Goal: Task Accomplishment & Management: Manage account settings

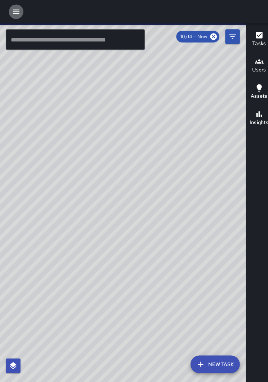
click at [17, 12] on icon "button" at bounding box center [16, 11] width 9 height 9
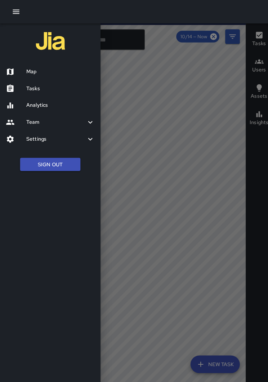
click at [32, 89] on h6 "Tasks" at bounding box center [59, 87] width 67 height 8
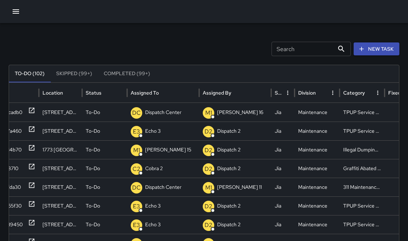
click at [152, 109] on p "Dispatch Center" at bounding box center [163, 112] width 36 height 18
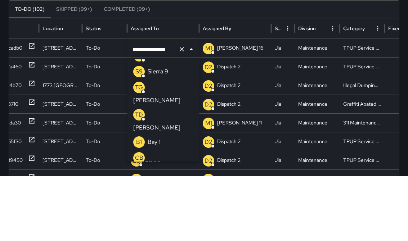
scroll to position [0, 0]
click at [182, 111] on icon "Clear" at bounding box center [181, 114] width 7 height 7
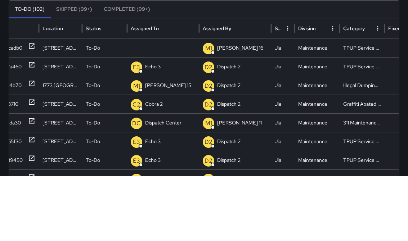
scroll to position [72, 0]
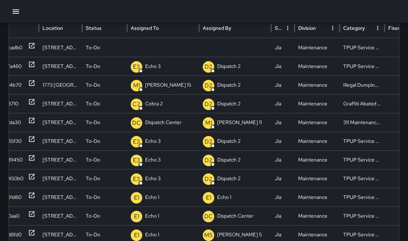
click at [0, 0] on p "Unassigned" at bounding box center [0, 0] width 0 height 0
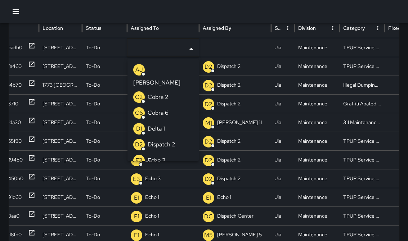
scroll to position [72, 0]
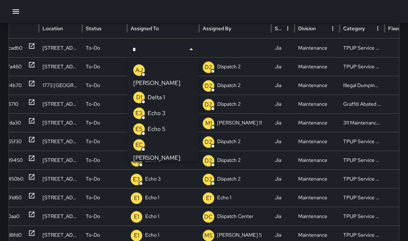
type input "**"
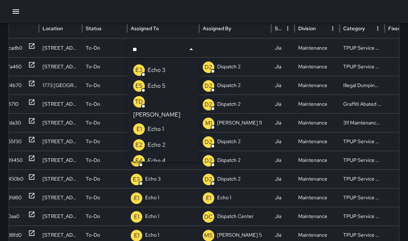
click at [151, 75] on div "E3 Echo 3" at bounding box center [149, 71] width 32 height 12
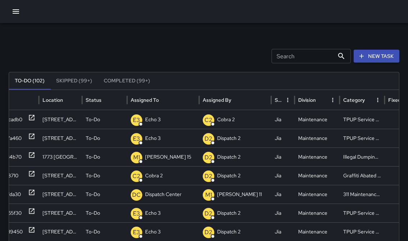
scroll to position [1, 0]
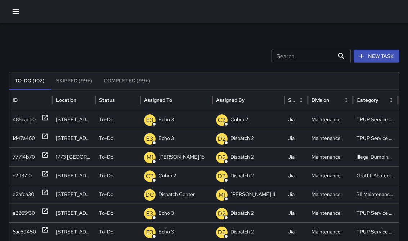
click at [369, 216] on div "TPUP Service Requested" at bounding box center [375, 213] width 45 height 19
click at [120, 45] on div "Search Search New Task To-Do (102) Skipped (99+) Completed (99+) ID Location St…" at bounding box center [204, 227] width 408 height 409
click at [107, 30] on div "Search Search New Task To-Do (102) Skipped (99+) Completed (99+) ID Location St…" at bounding box center [204, 227] width 408 height 409
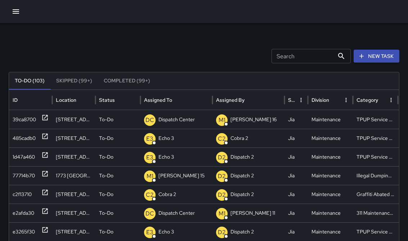
click at [168, 119] on p "Dispatch Center" at bounding box center [177, 120] width 36 height 18
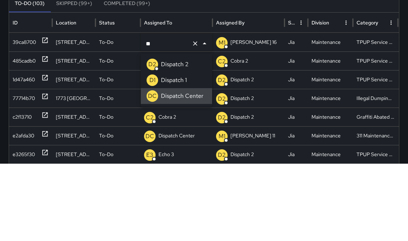
type input "*"
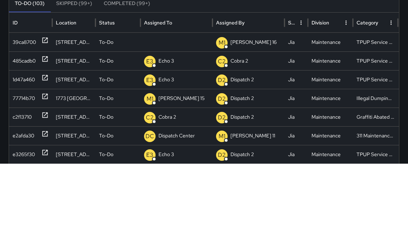
scroll to position [77, 0]
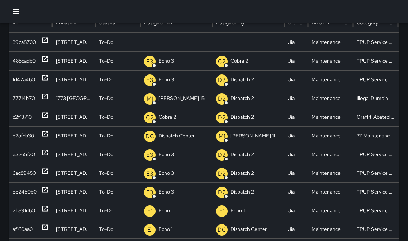
click at [0, 0] on p "Unassigned" at bounding box center [0, 0] width 0 height 0
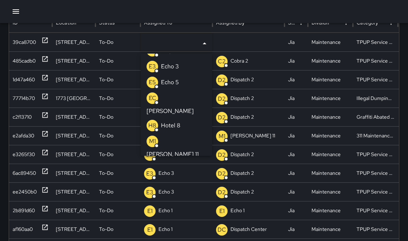
scroll to position [79, 0]
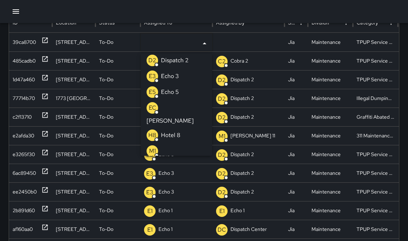
click at [178, 72] on p "Echo 3" at bounding box center [170, 76] width 18 height 9
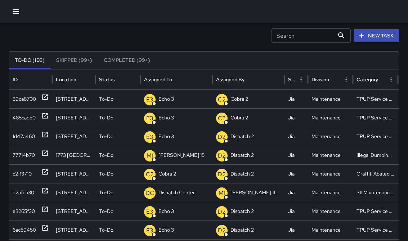
scroll to position [0, 0]
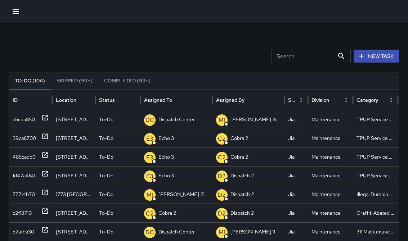
click at [167, 126] on p "Dispatch Center" at bounding box center [177, 120] width 36 height 18
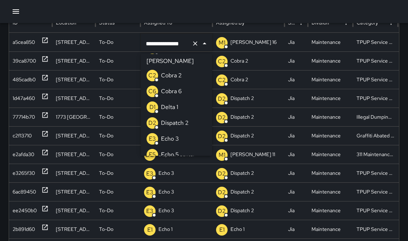
scroll to position [18, 0]
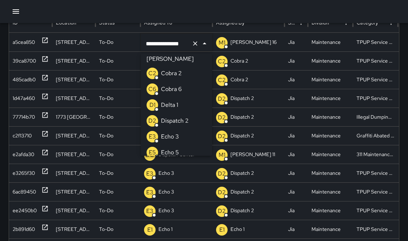
click at [161, 133] on p "Echo 3" at bounding box center [170, 137] width 18 height 9
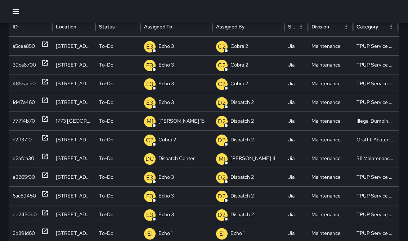
scroll to position [38, 0]
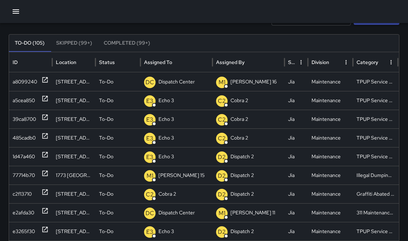
click at [185, 82] on p "Dispatch Center" at bounding box center [177, 82] width 36 height 18
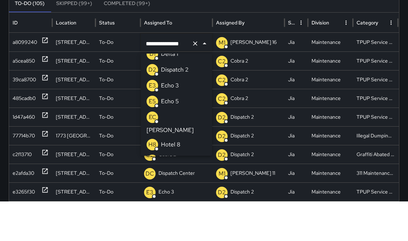
scroll to position [70, 0]
click at [179, 121] on p "Echo 3" at bounding box center [170, 125] width 18 height 9
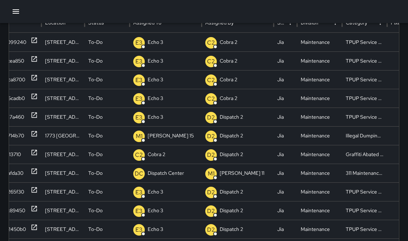
scroll to position [0, 11]
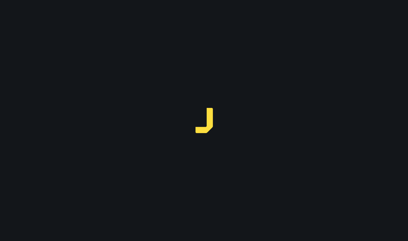
scroll to position [11, 0]
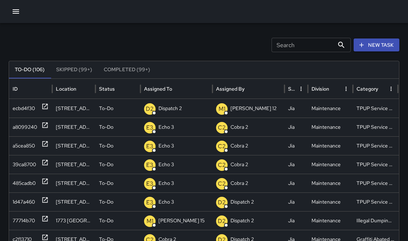
click at [178, 111] on p "Dispatch 2" at bounding box center [170, 108] width 23 height 18
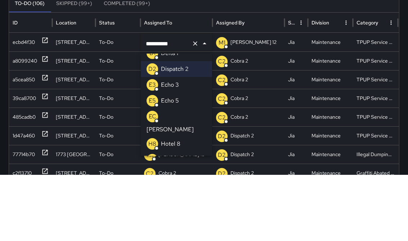
scroll to position [72, 0]
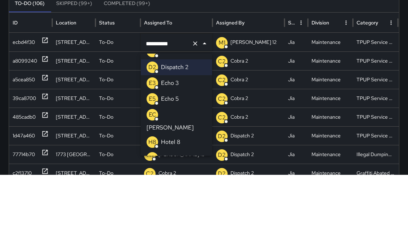
click at [187, 142] on li "E3 Echo 3" at bounding box center [176, 150] width 71 height 16
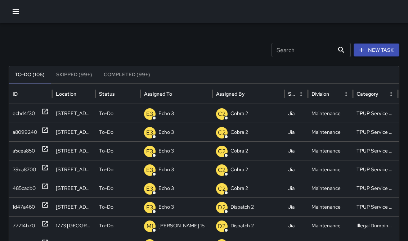
scroll to position [0, 0]
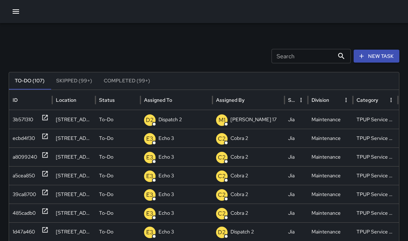
click at [161, 115] on p "Dispatch 2" at bounding box center [170, 120] width 23 height 18
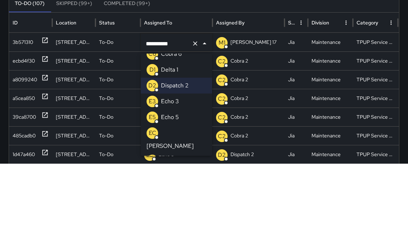
scroll to position [63, 0]
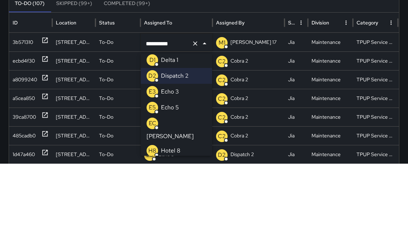
click at [170, 165] on p "Echo 3" at bounding box center [170, 169] width 18 height 9
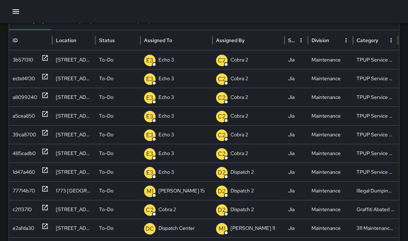
scroll to position [61, 0]
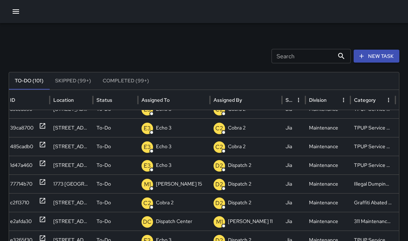
scroll to position [0, 8]
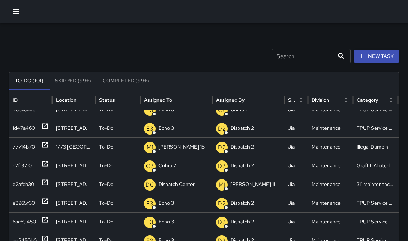
scroll to position [106, 1]
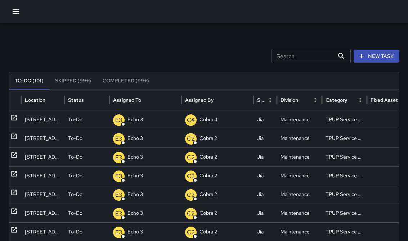
scroll to position [0, 32]
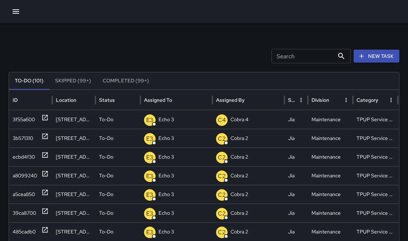
click at [321, 1] on div at bounding box center [204, 11] width 408 height 23
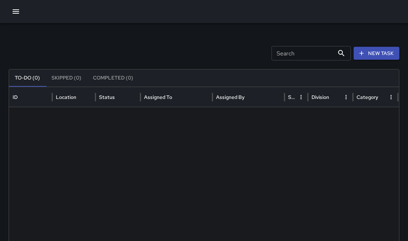
scroll to position [3, 0]
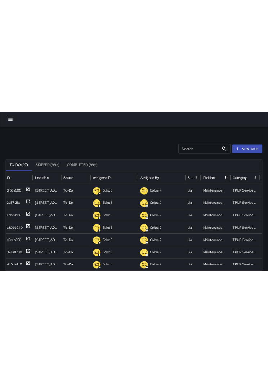
scroll to position [0, 2]
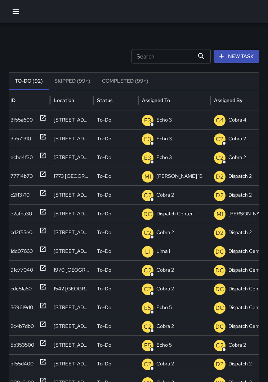
click at [18, 12] on icon "button" at bounding box center [16, 11] width 9 height 9
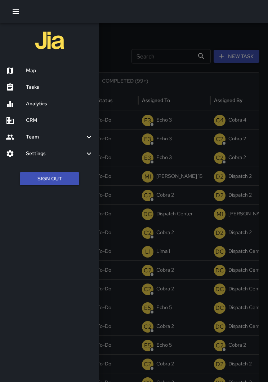
click at [216, 190] on div at bounding box center [134, 191] width 268 height 382
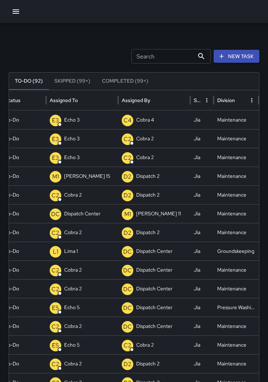
scroll to position [0, 74]
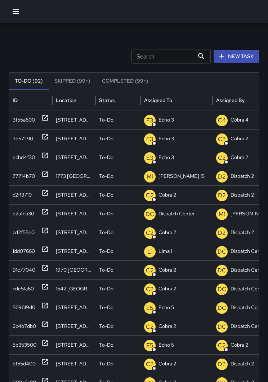
click at [22, 12] on button "button" at bounding box center [16, 11] width 14 height 14
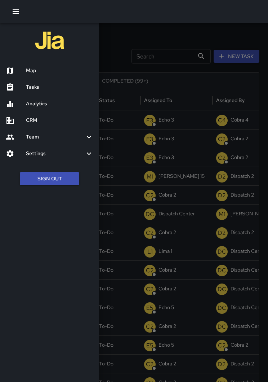
click at [42, 173] on button "Sign Out" at bounding box center [49, 178] width 59 height 13
